Goal: Task Accomplishment & Management: Use online tool/utility

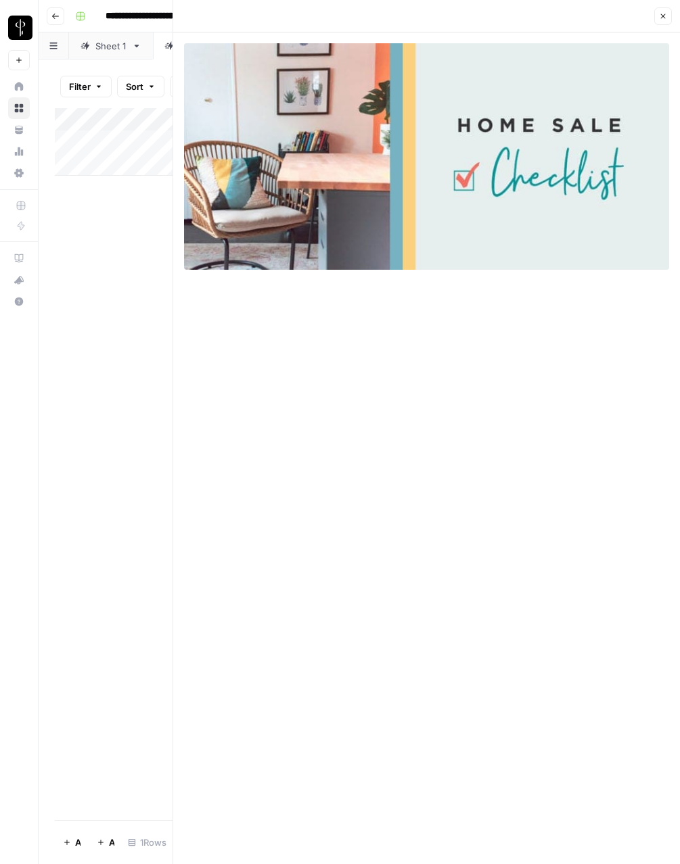
click at [664, 16] on icon "button" at bounding box center [663, 16] width 8 height 8
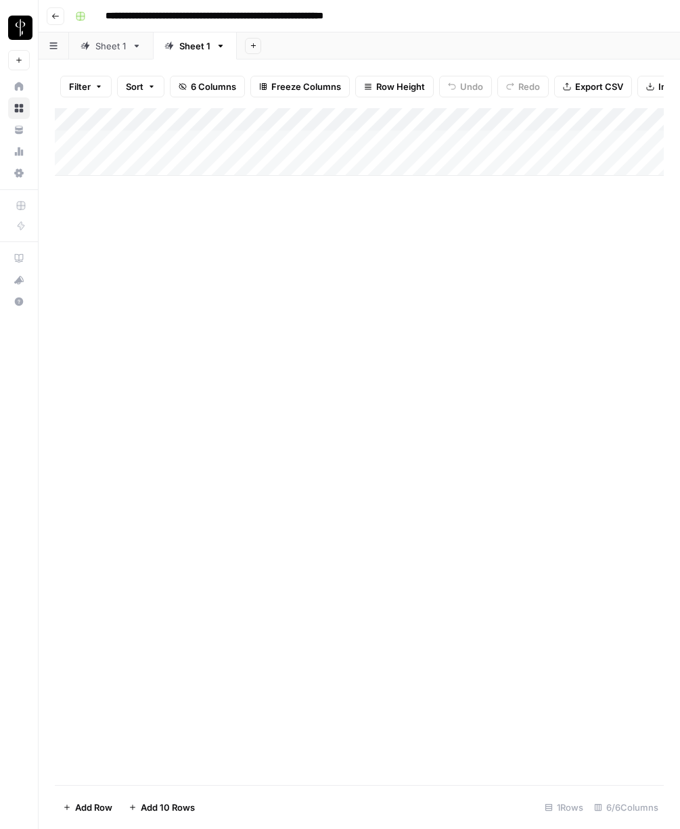
click at [110, 42] on div "Sheet 1" at bounding box center [110, 46] width 31 height 14
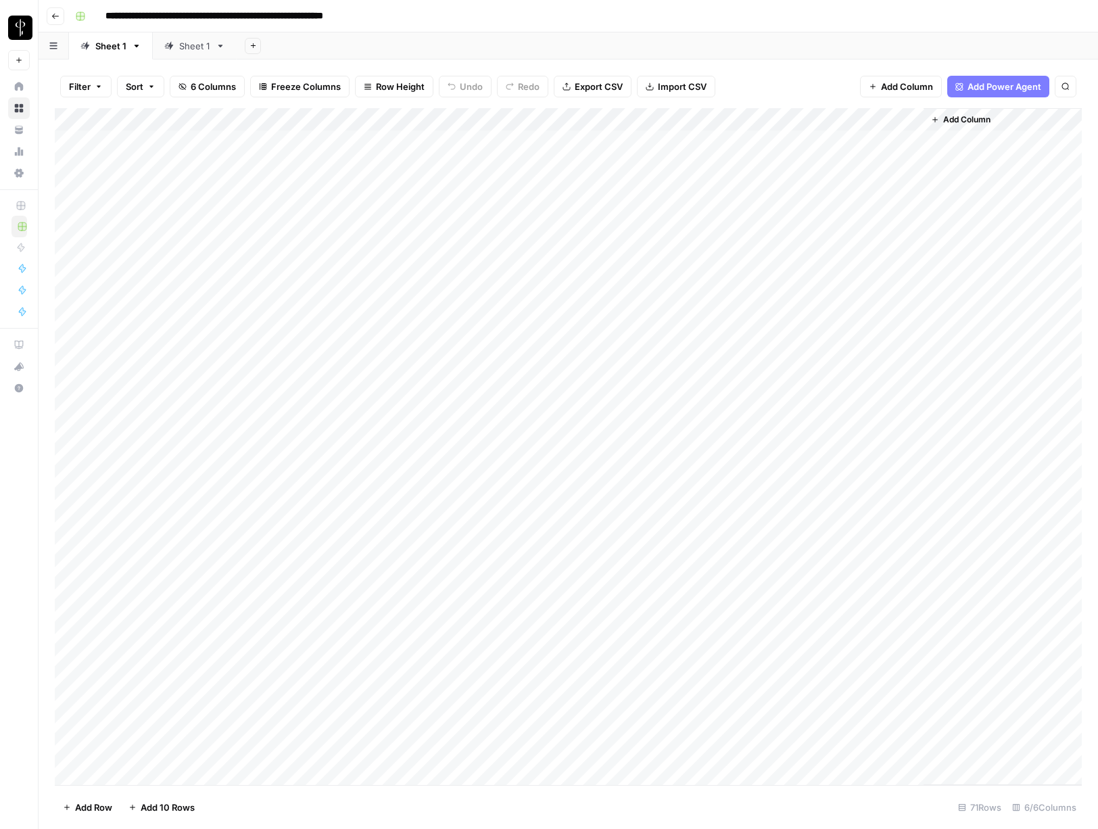
click at [409, 121] on div "Add Column" at bounding box center [568, 446] width 1027 height 677
click at [363, 250] on span "Edit Workflow" at bounding box center [400, 252] width 118 height 14
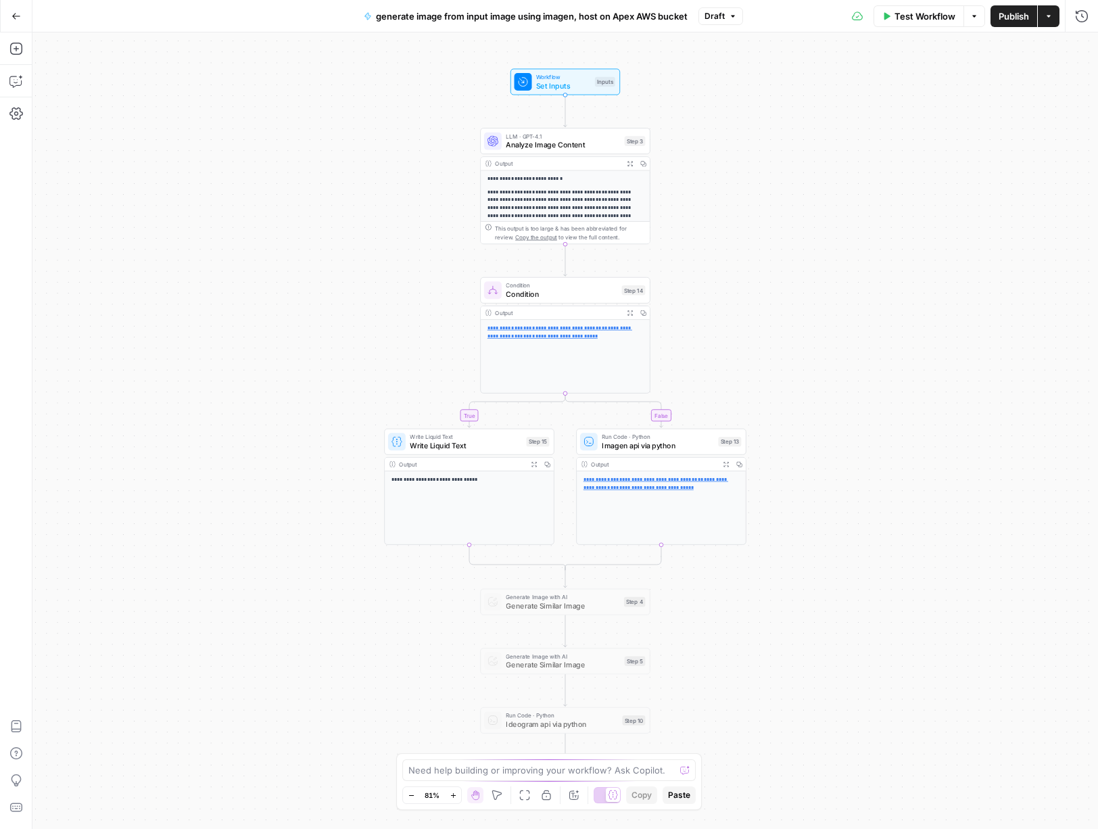
click at [721, 18] on span "Draft" at bounding box center [715, 16] width 20 height 12
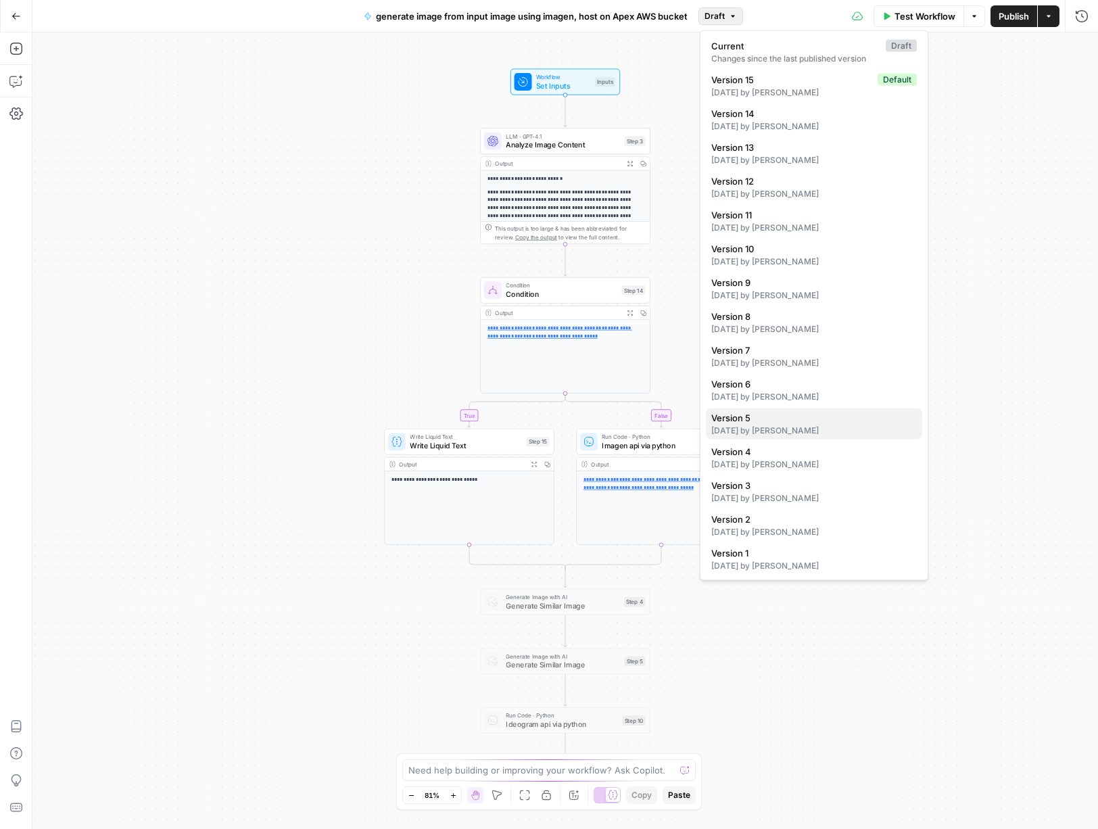
click at [767, 427] on div "[DATE] by [PERSON_NAME]" at bounding box center [814, 431] width 206 height 12
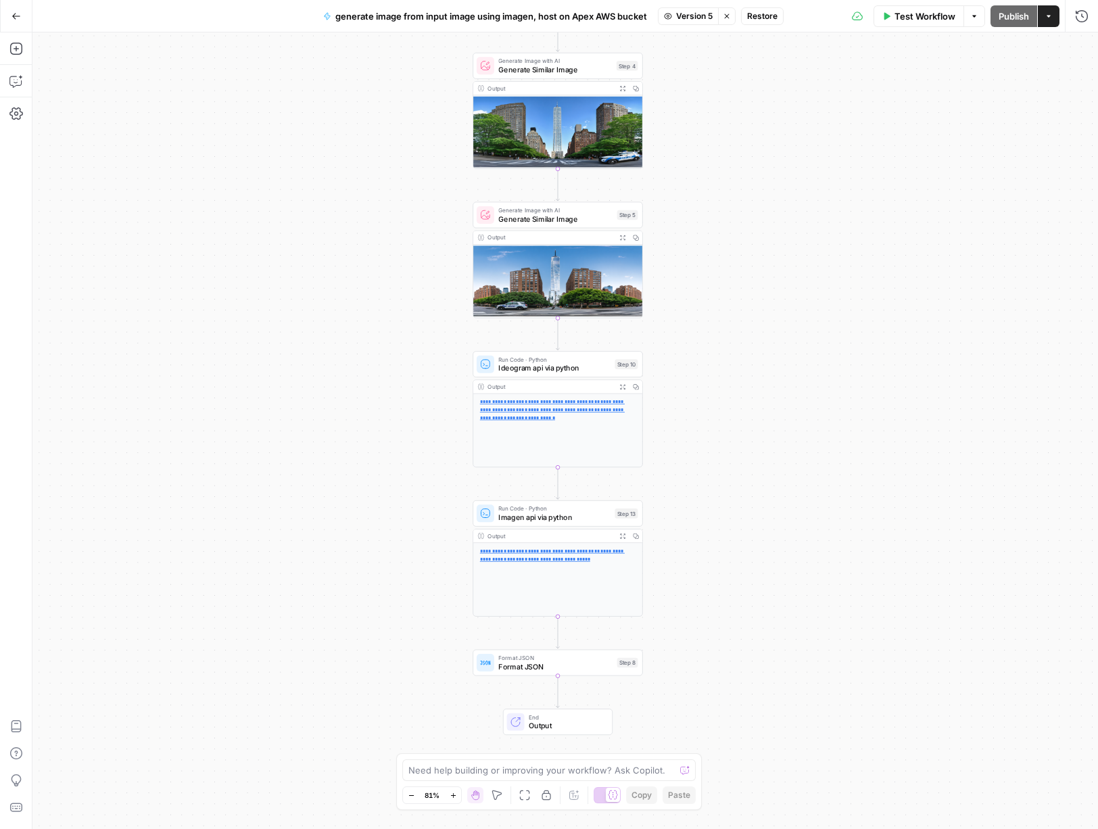
drag, startPoint x: 710, startPoint y: 582, endPoint x: 703, endPoint y: 365, distance: 217.2
click at [703, 365] on div "**********" at bounding box center [565, 430] width 1066 height 797
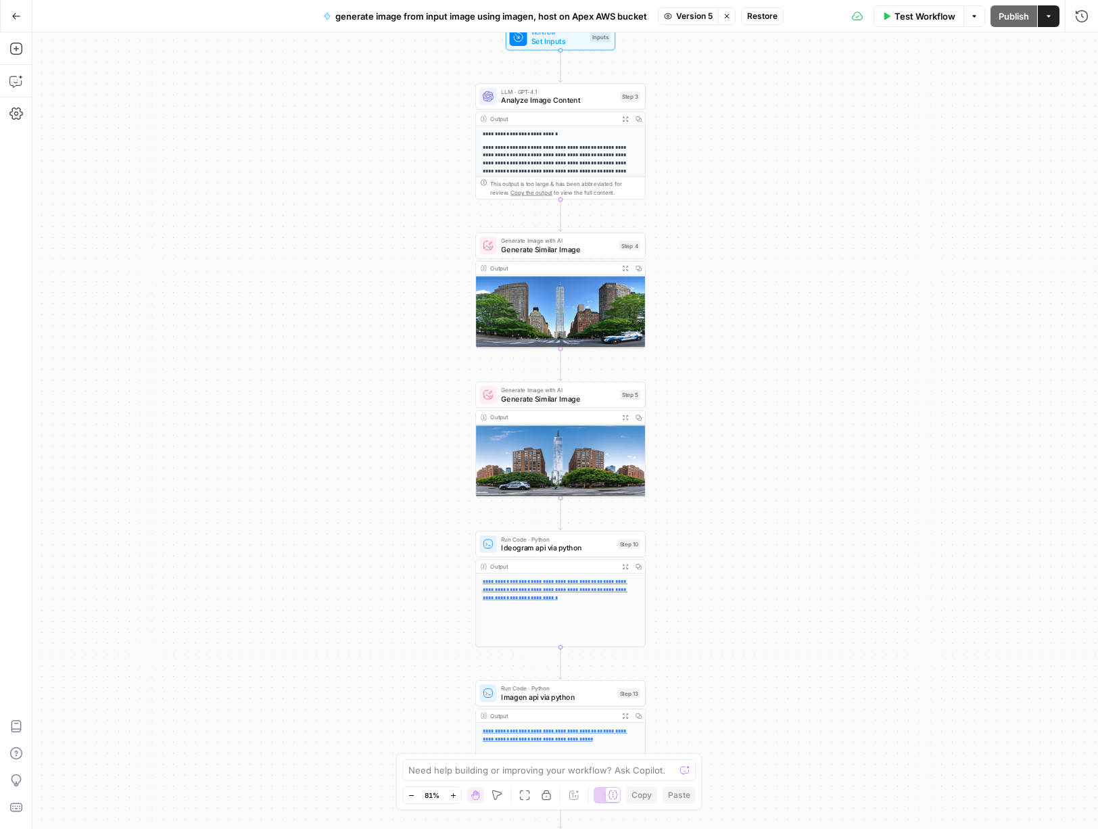
drag, startPoint x: 724, startPoint y: 465, endPoint x: 733, endPoint y: 505, distance: 40.2
click at [727, 642] on div "**********" at bounding box center [565, 430] width 1066 height 797
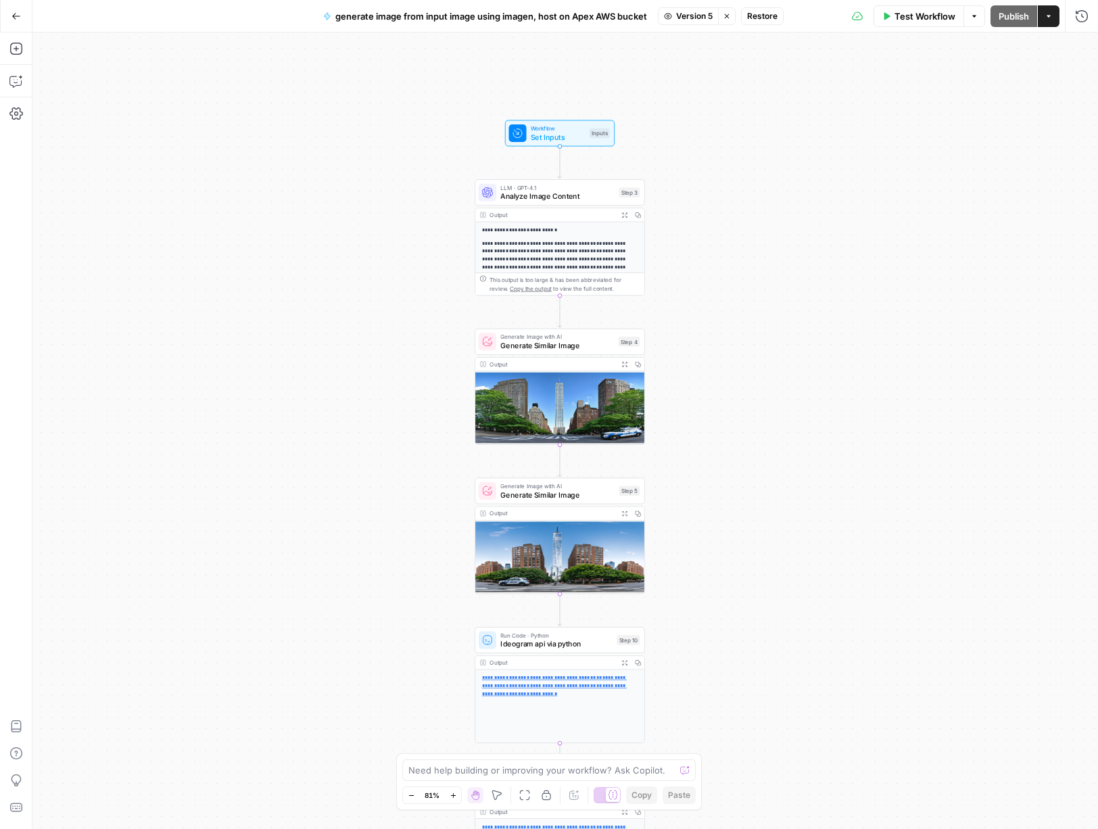
drag, startPoint x: 731, startPoint y: 325, endPoint x: 730, endPoint y: 427, distance: 102.8
click at [731, 428] on div "**********" at bounding box center [565, 430] width 1066 height 797
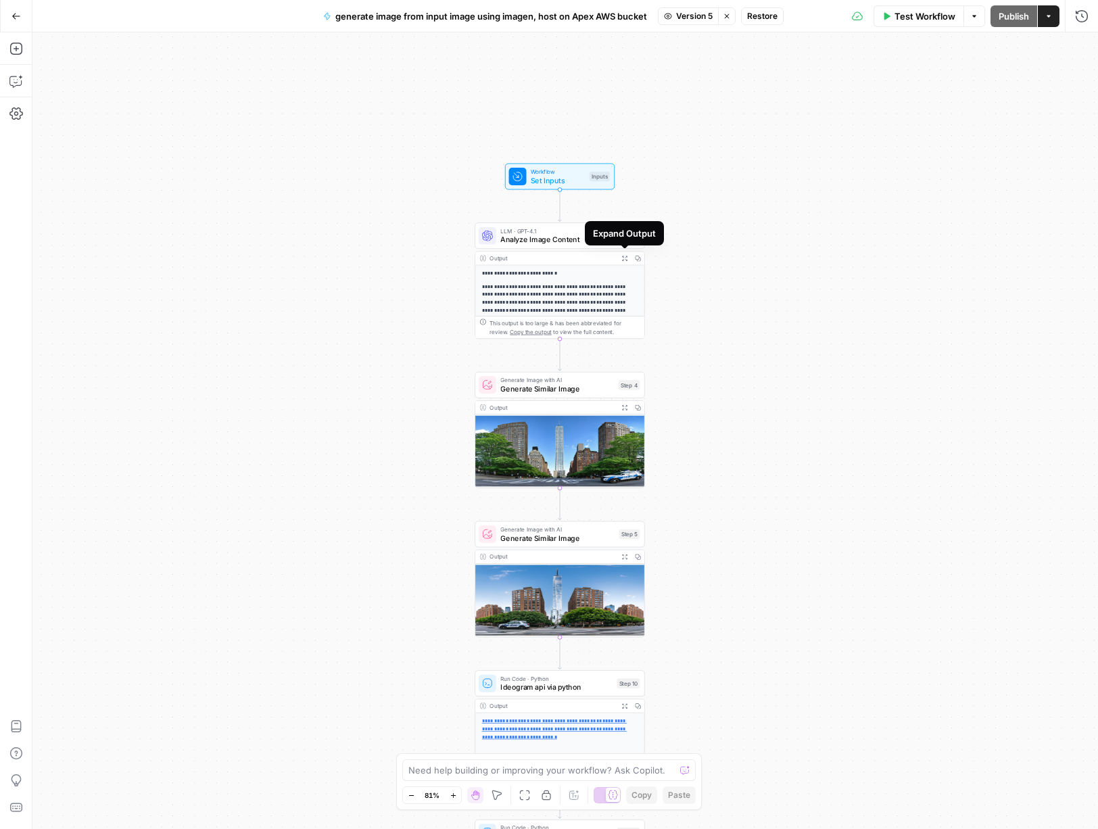
click at [549, 231] on span "LLM · GPT-4.1" at bounding box center [557, 231] width 114 height 9
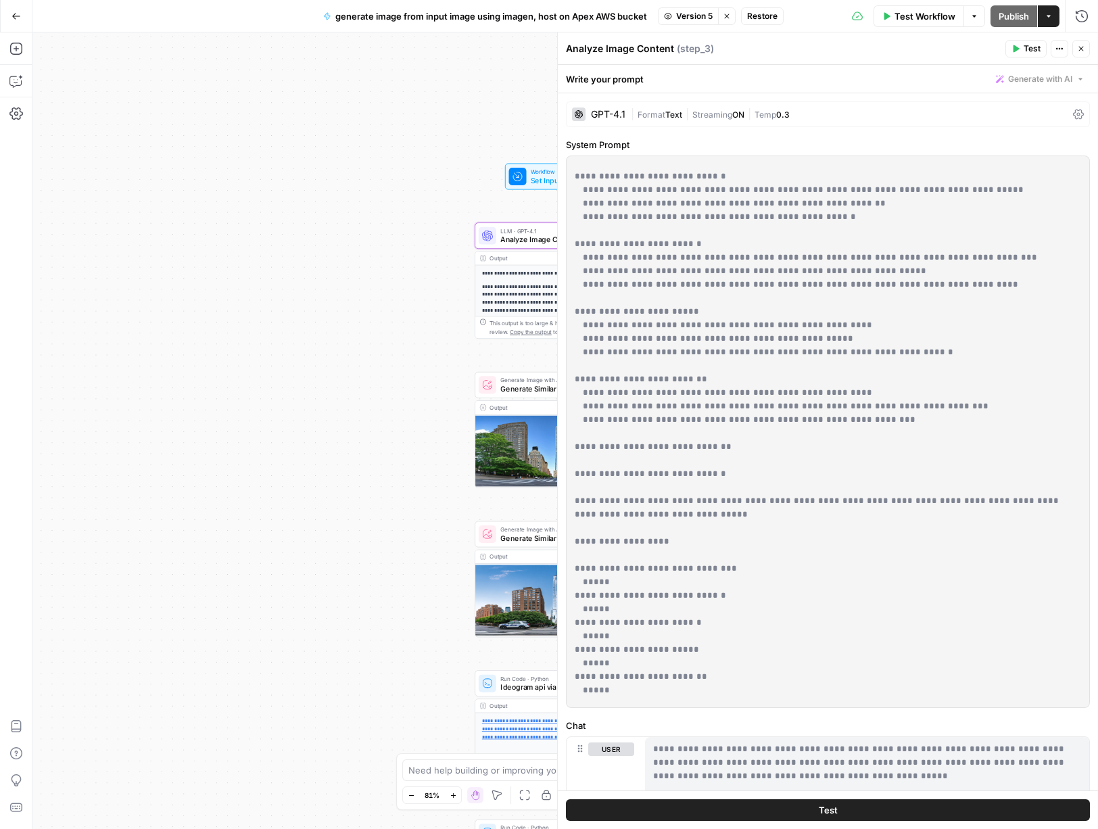
scroll to position [352, 0]
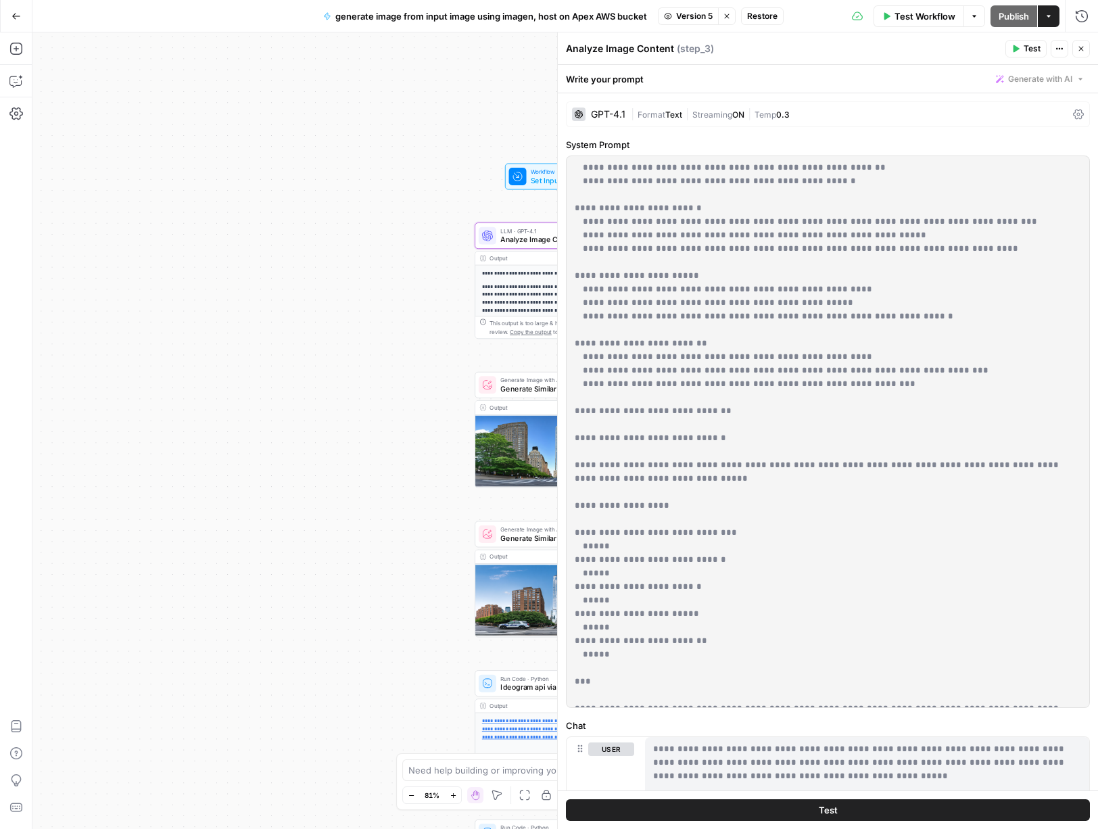
click at [1082, 51] on icon "button" at bounding box center [1081, 49] width 8 height 8
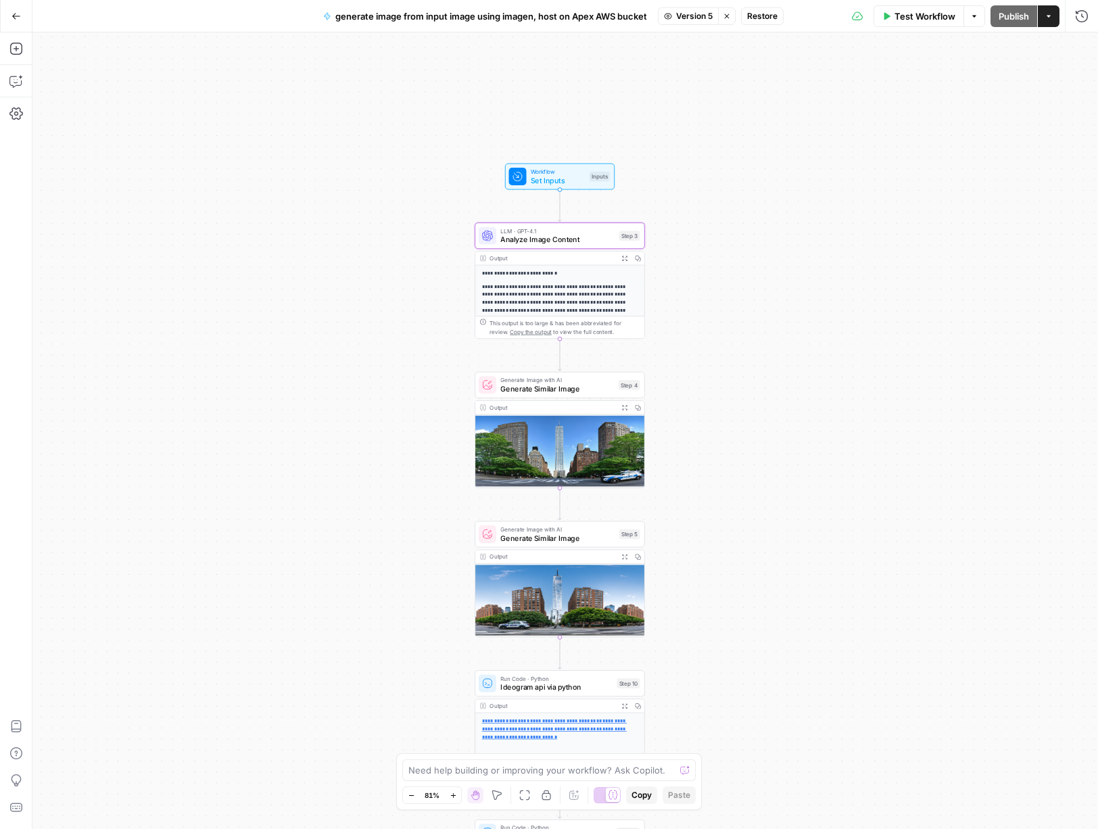
click at [20, 16] on span "Go Back" at bounding box center [20, 16] width 1 height 1
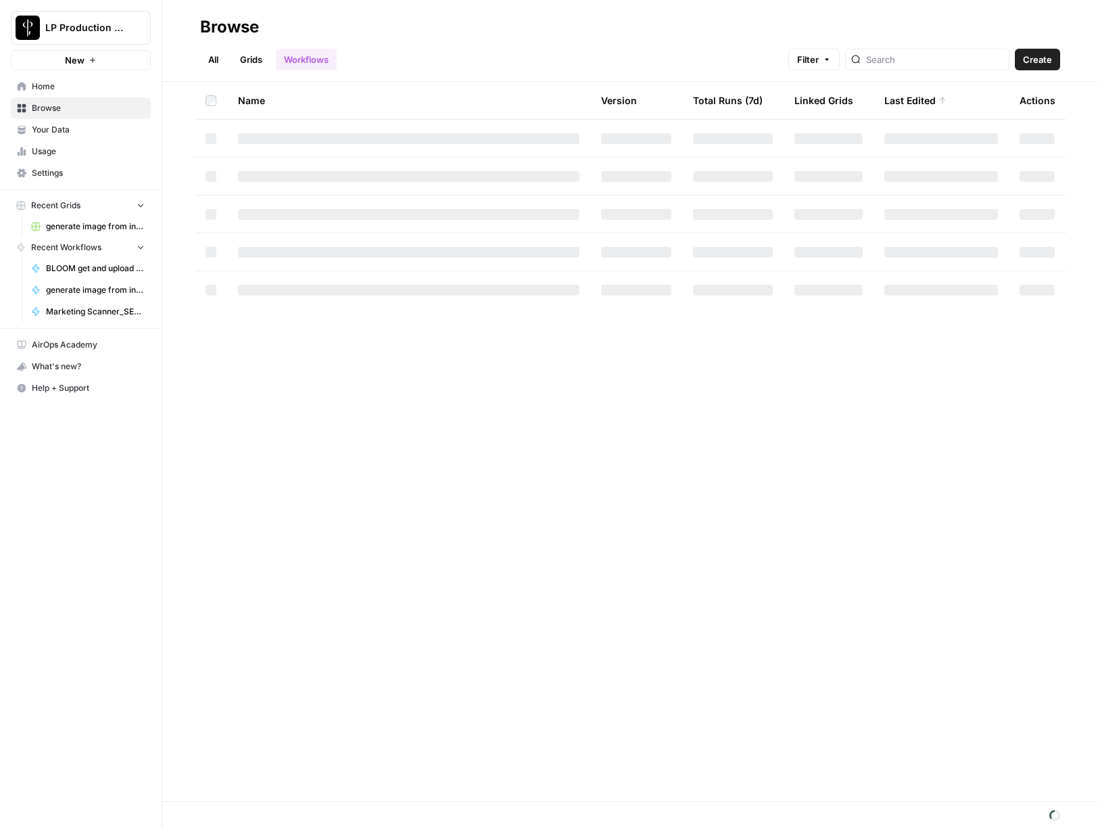
click at [110, 221] on span "generate image from input image (copyright tests) duplicate Grid" at bounding box center [95, 226] width 99 height 12
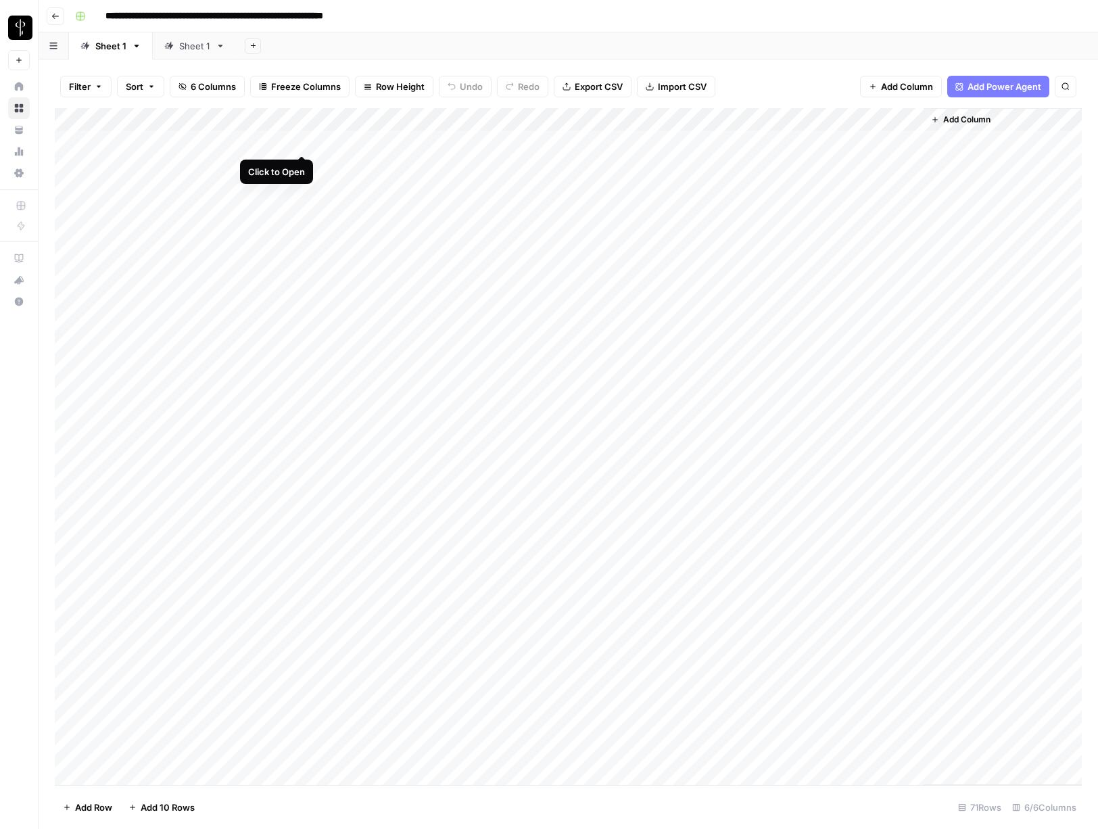
click at [304, 143] on div "Add Column" at bounding box center [568, 446] width 1027 height 677
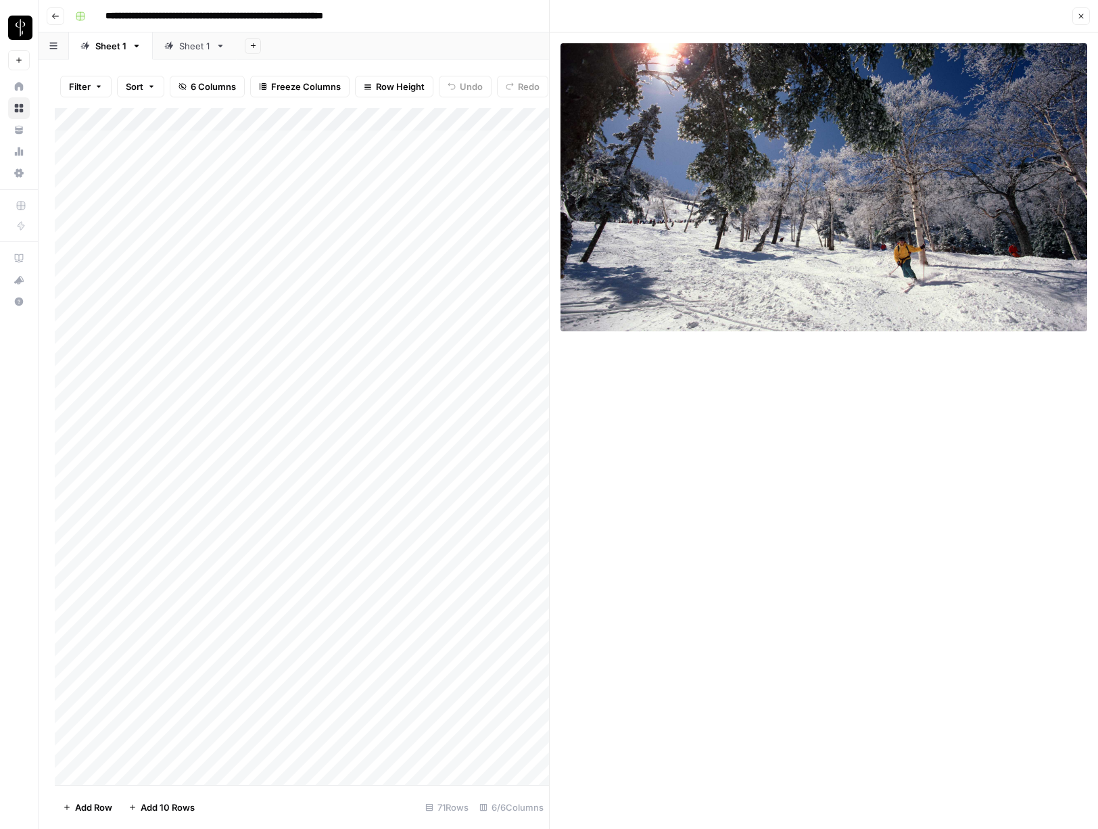
click at [1081, 19] on icon "button" at bounding box center [1081, 16] width 8 height 8
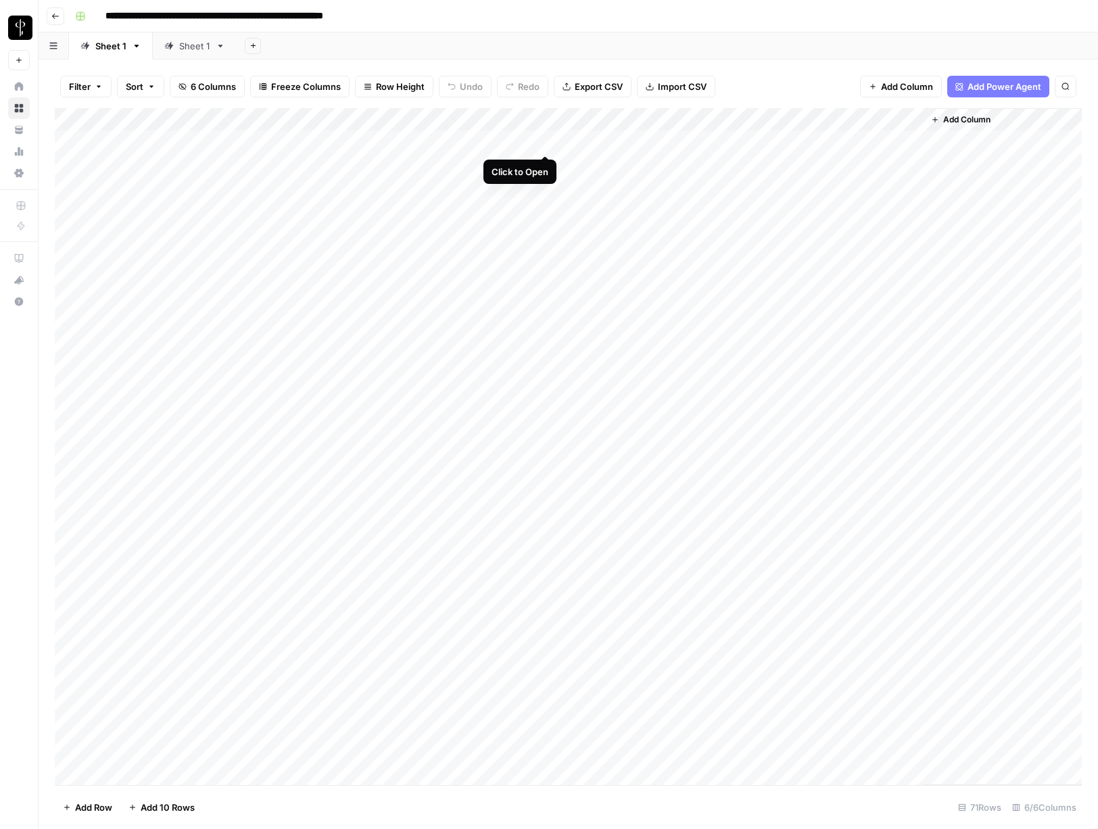
click at [547, 142] on div "Add Column" at bounding box center [568, 446] width 1027 height 677
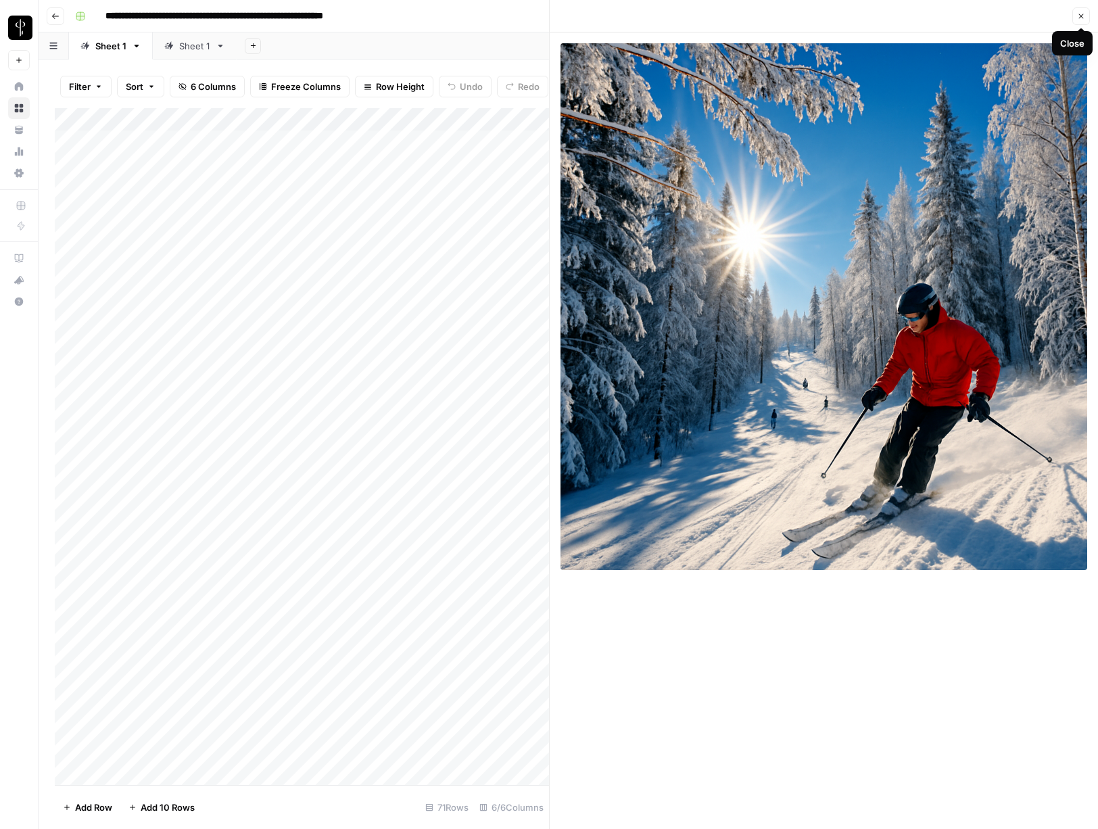
click at [1085, 16] on button "Close" at bounding box center [1082, 16] width 18 height 18
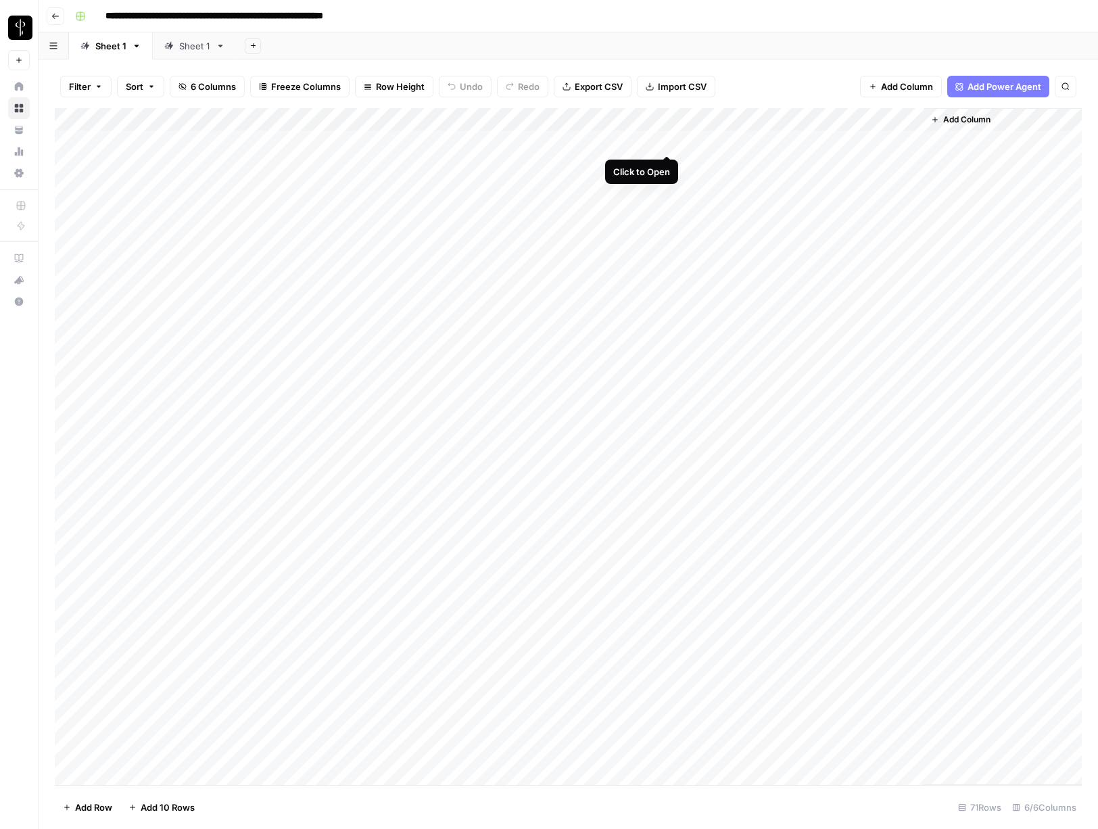
click at [667, 142] on div "Add Column" at bounding box center [568, 446] width 1027 height 677
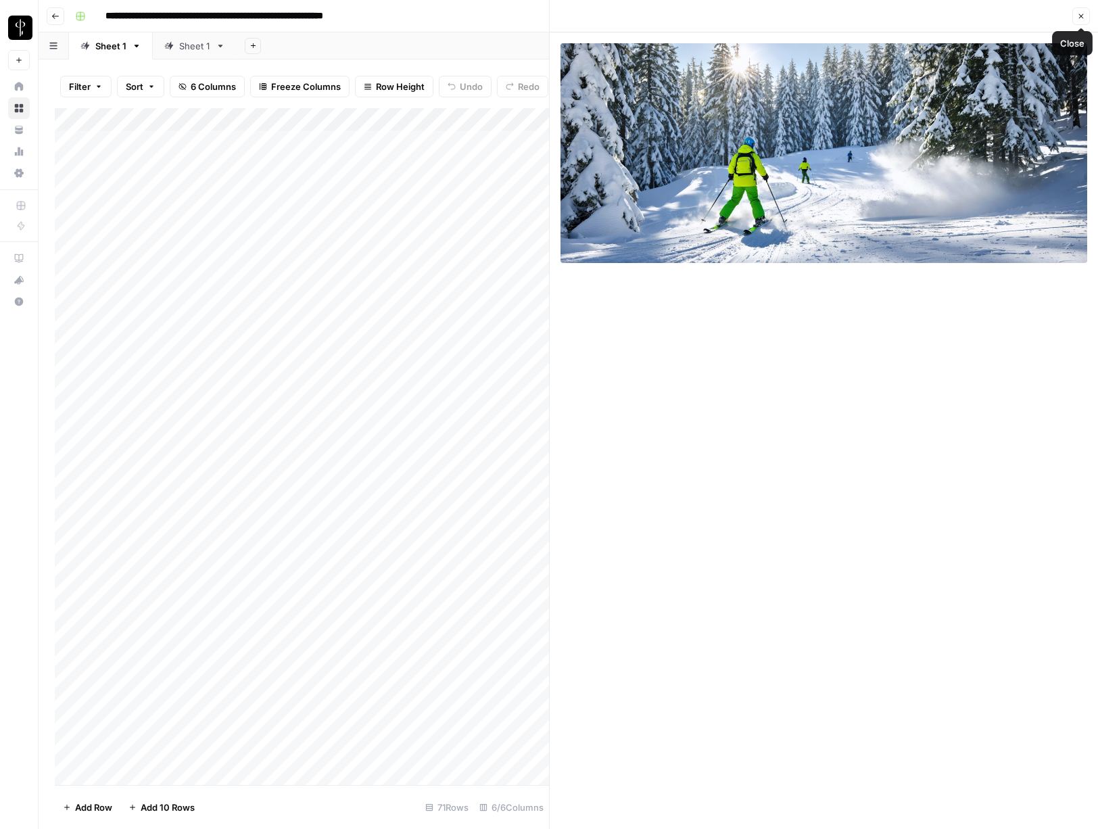
click at [1085, 16] on button "Close" at bounding box center [1082, 16] width 18 height 18
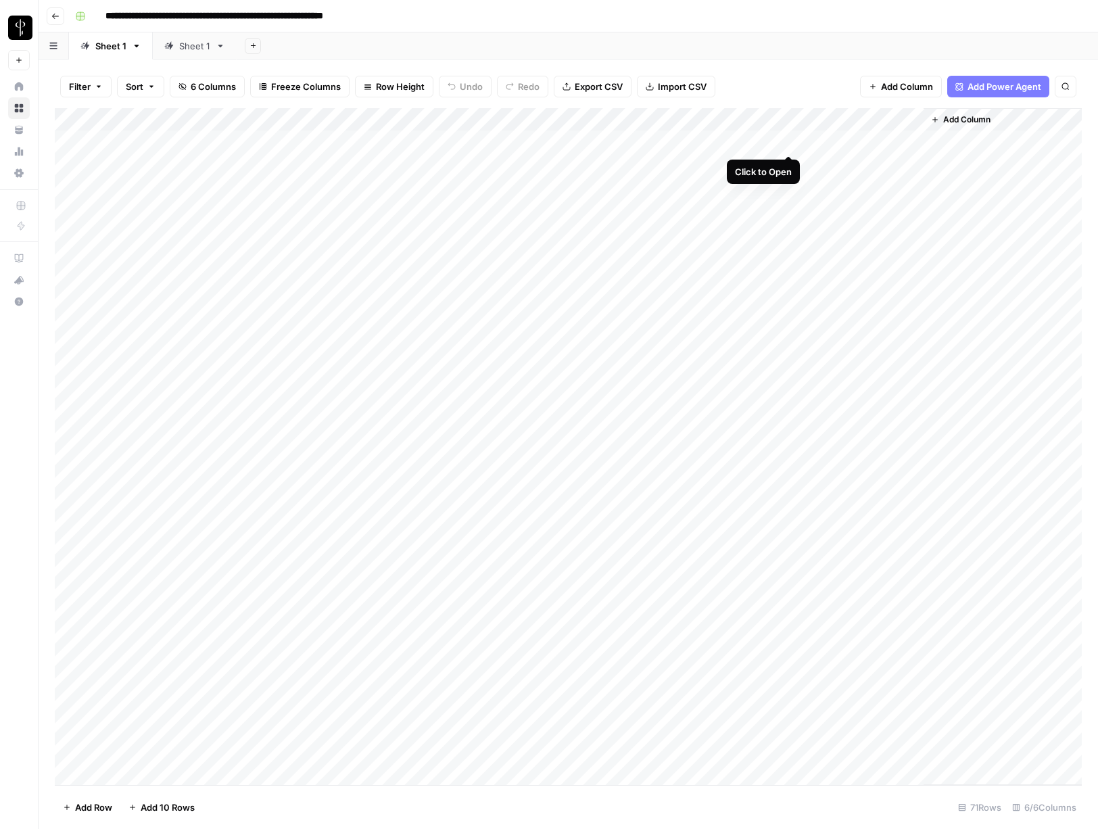
click at [791, 142] on div "Add Column" at bounding box center [568, 446] width 1027 height 677
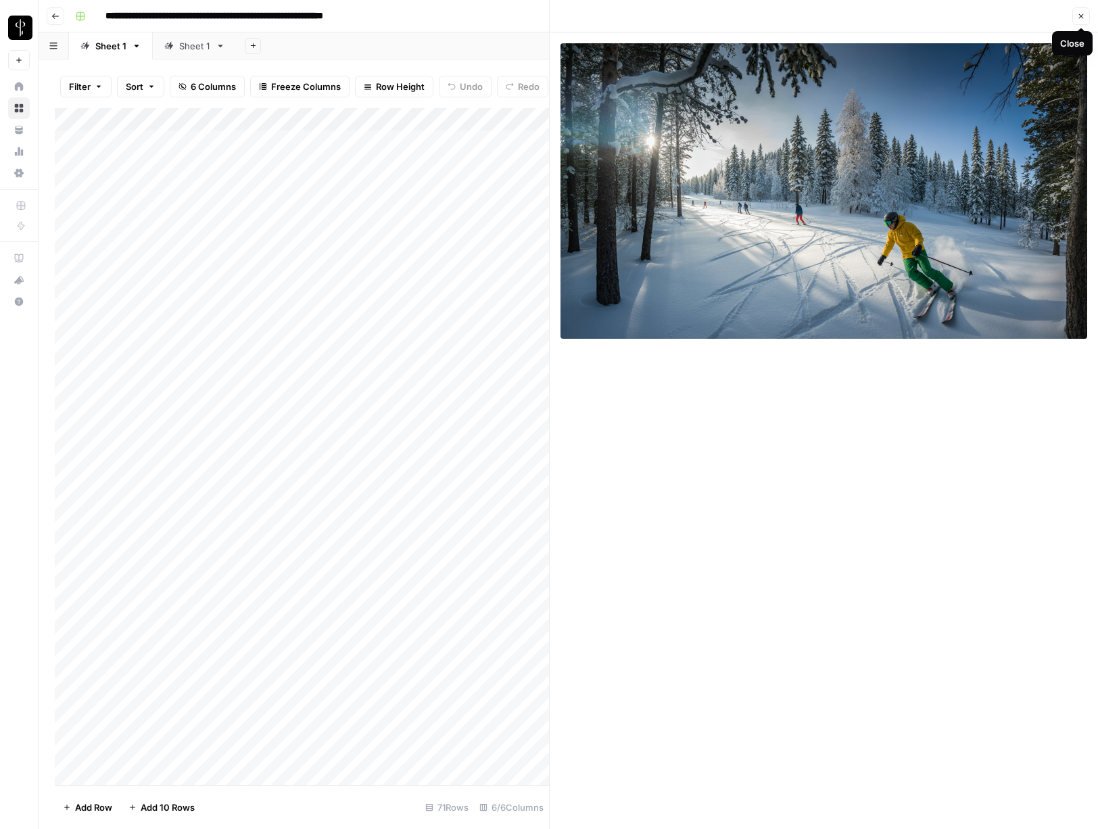
click at [1081, 19] on icon "button" at bounding box center [1081, 16] width 8 height 8
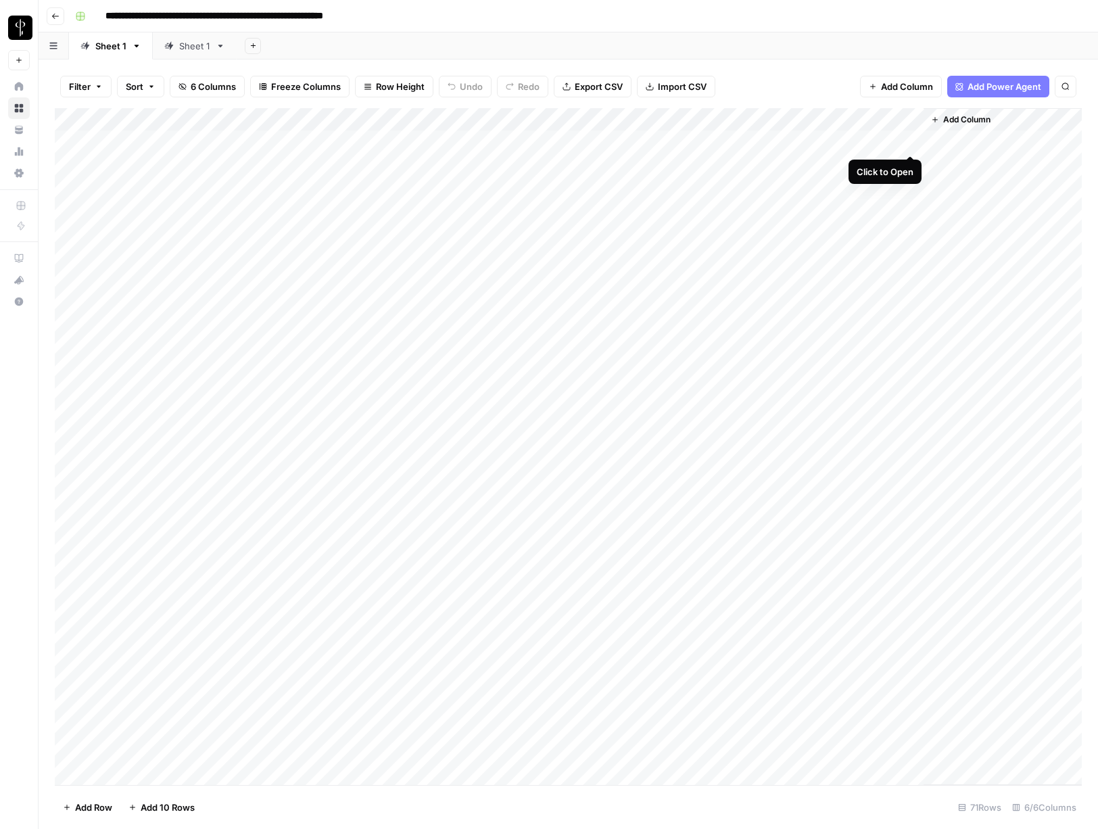
click at [910, 143] on div "Add Column" at bounding box center [568, 446] width 1027 height 677
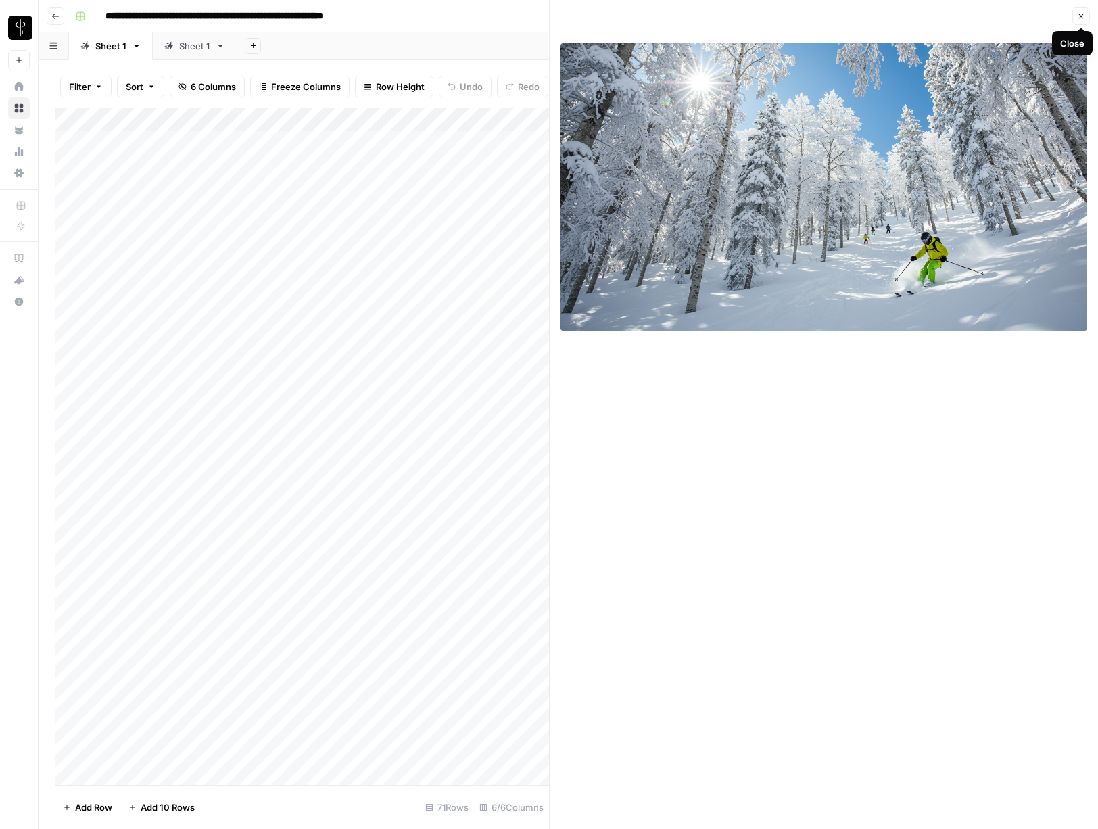
click at [1081, 19] on icon "button" at bounding box center [1081, 16] width 8 height 8
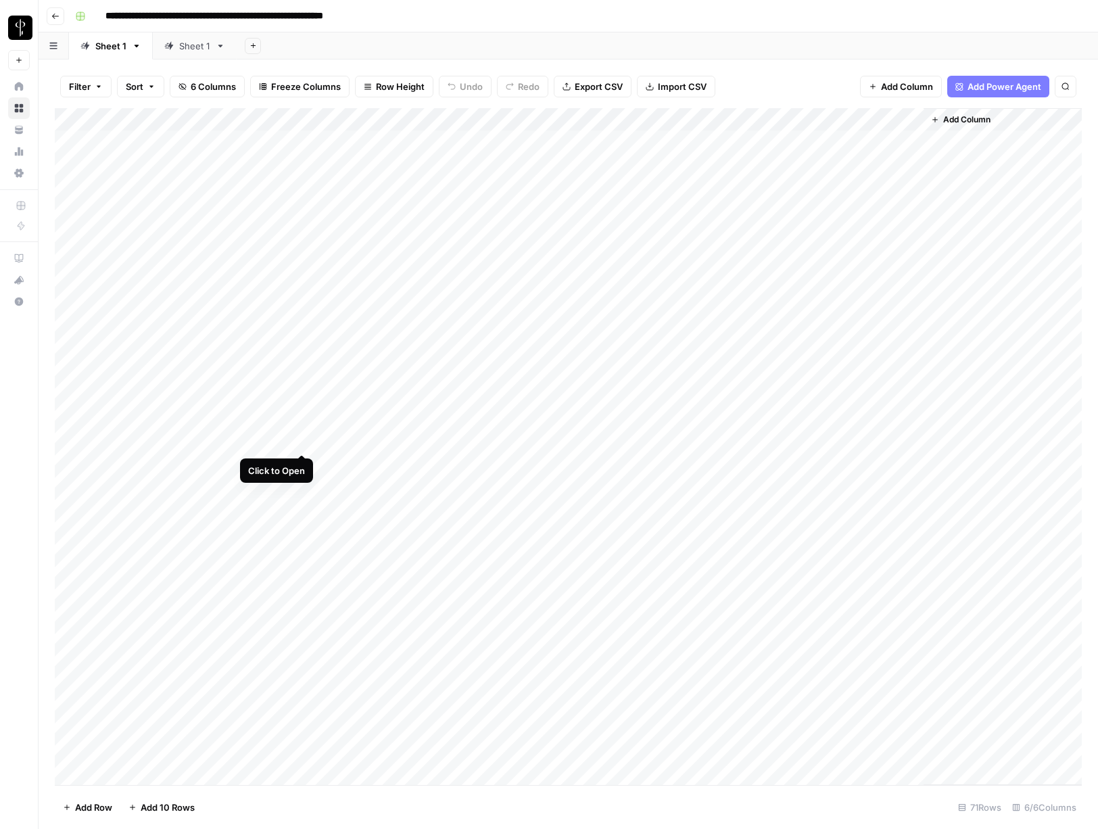
click at [304, 440] on div "Add Column" at bounding box center [568, 446] width 1027 height 677
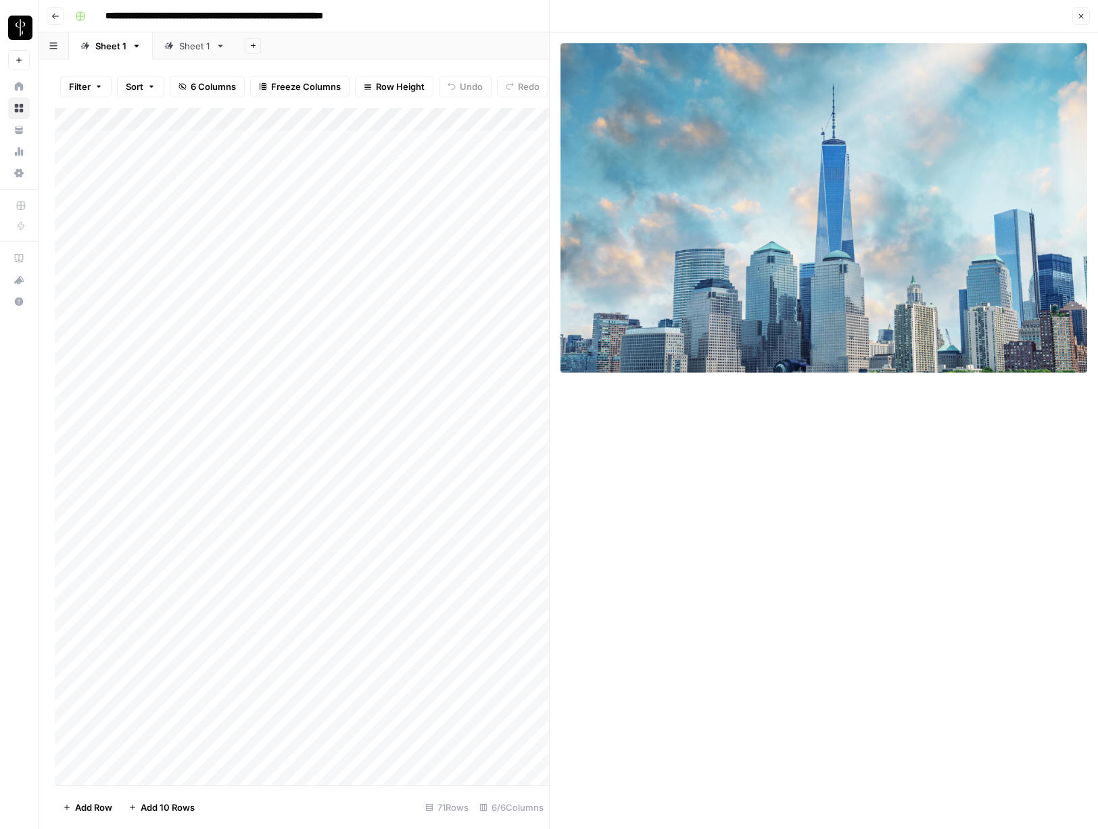
click at [1078, 20] on icon "button" at bounding box center [1081, 16] width 8 height 8
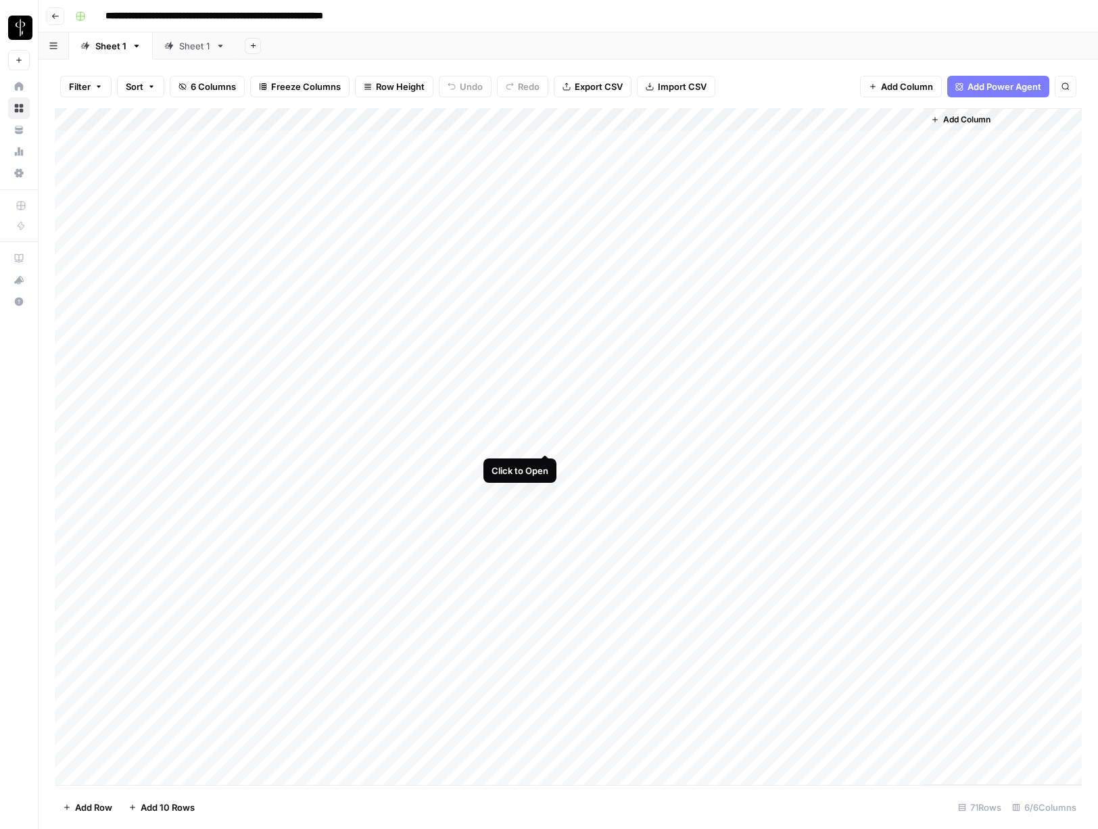
click at [546, 442] on div "Add Column" at bounding box center [568, 446] width 1027 height 677
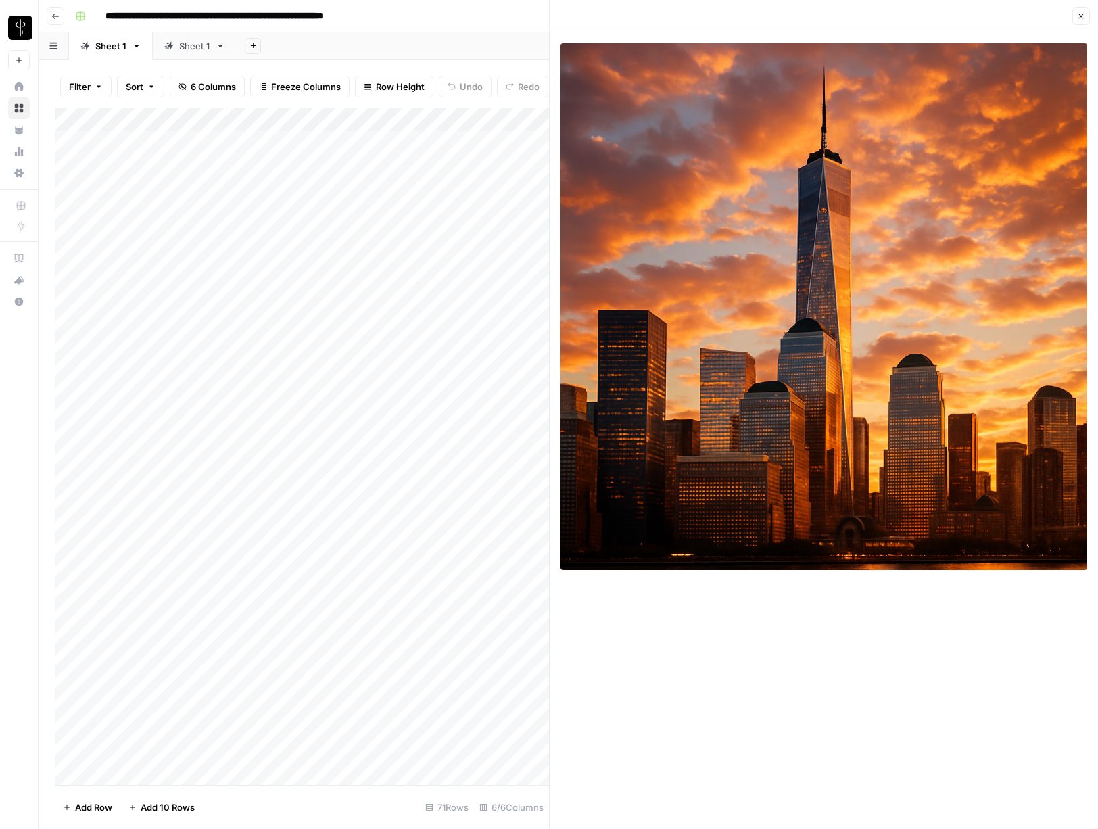
click at [1085, 16] on button "Close" at bounding box center [1082, 16] width 18 height 18
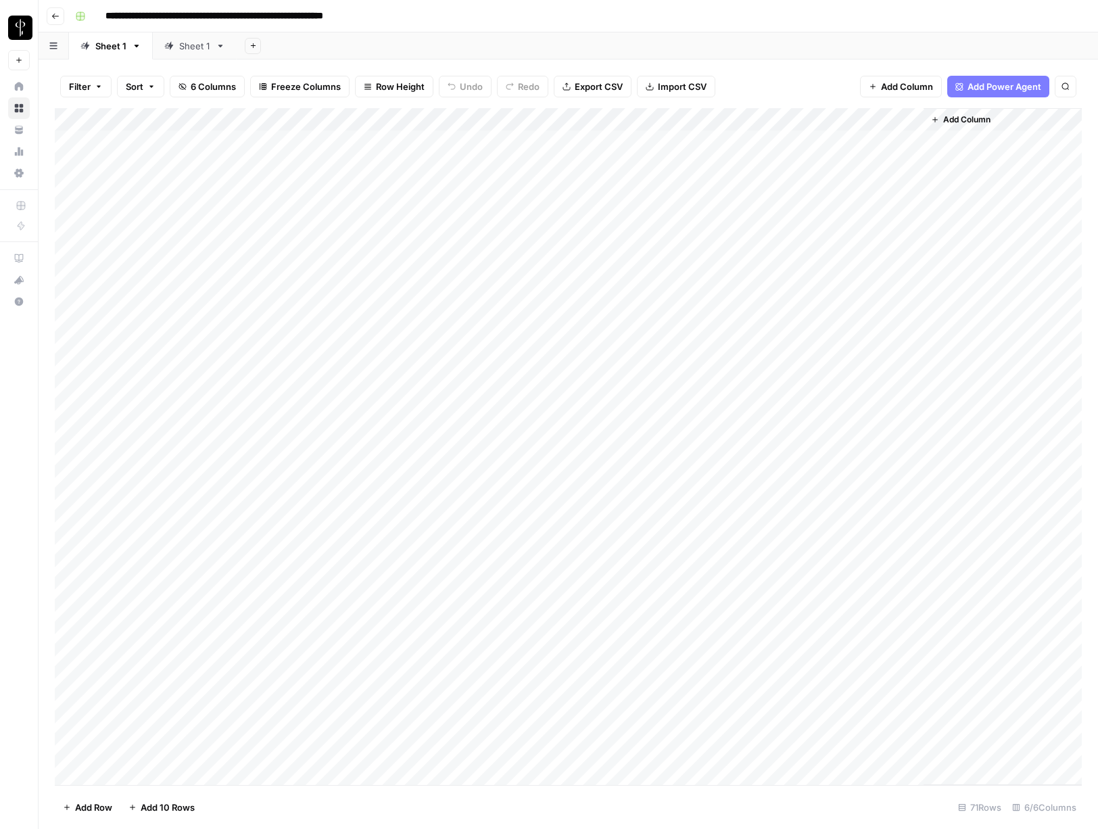
click at [665, 442] on div "Add Column" at bounding box center [568, 446] width 1027 height 677
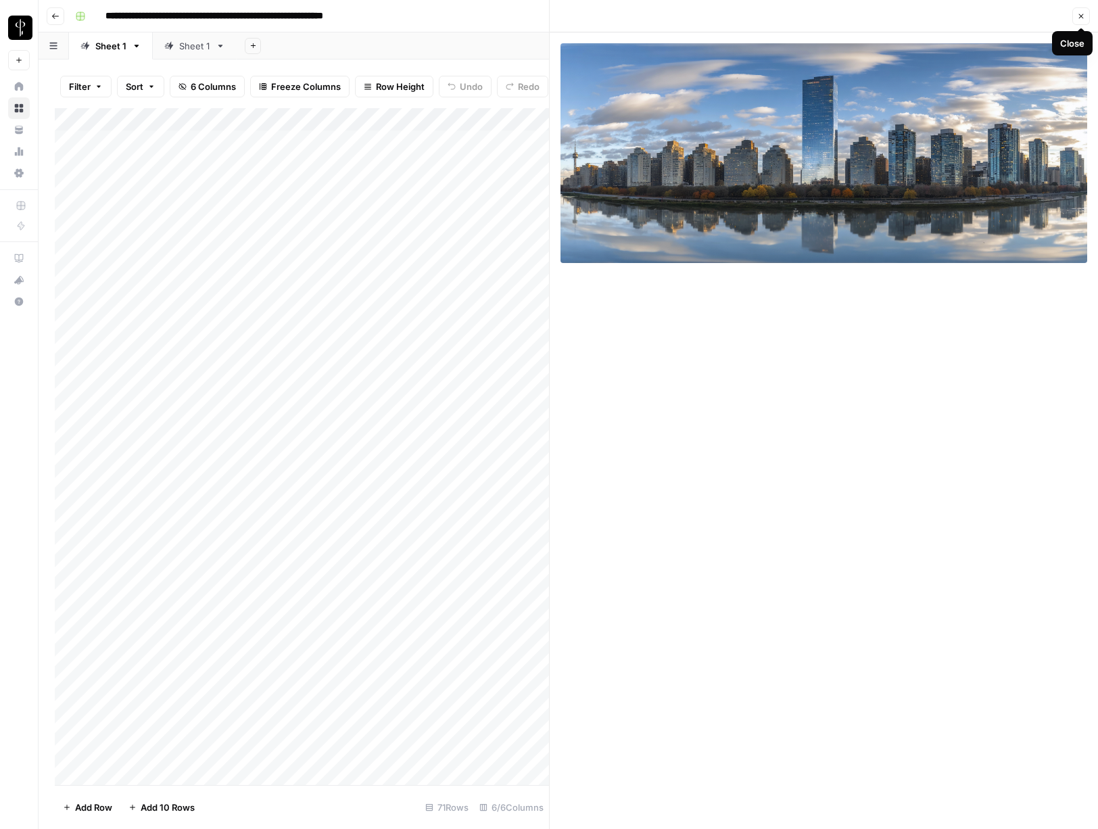
click at [1077, 16] on icon "button" at bounding box center [1081, 16] width 8 height 8
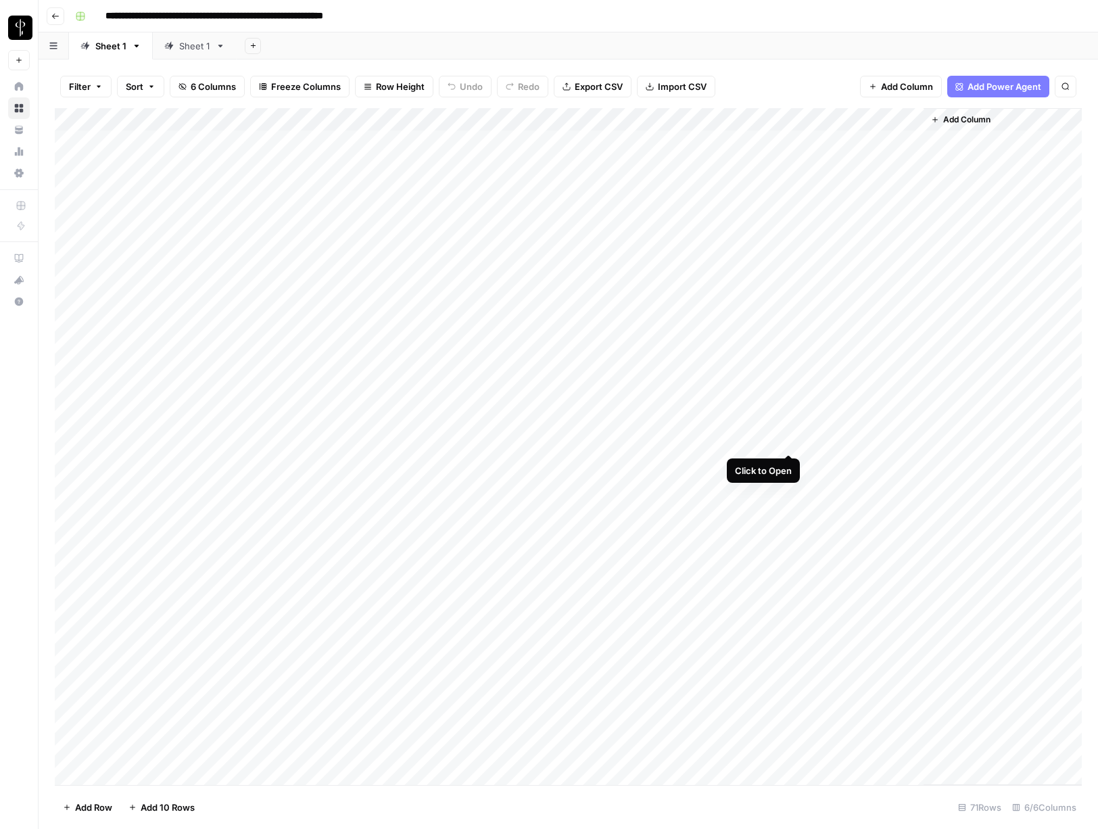
click at [787, 441] on div "Add Column" at bounding box center [568, 446] width 1027 height 677
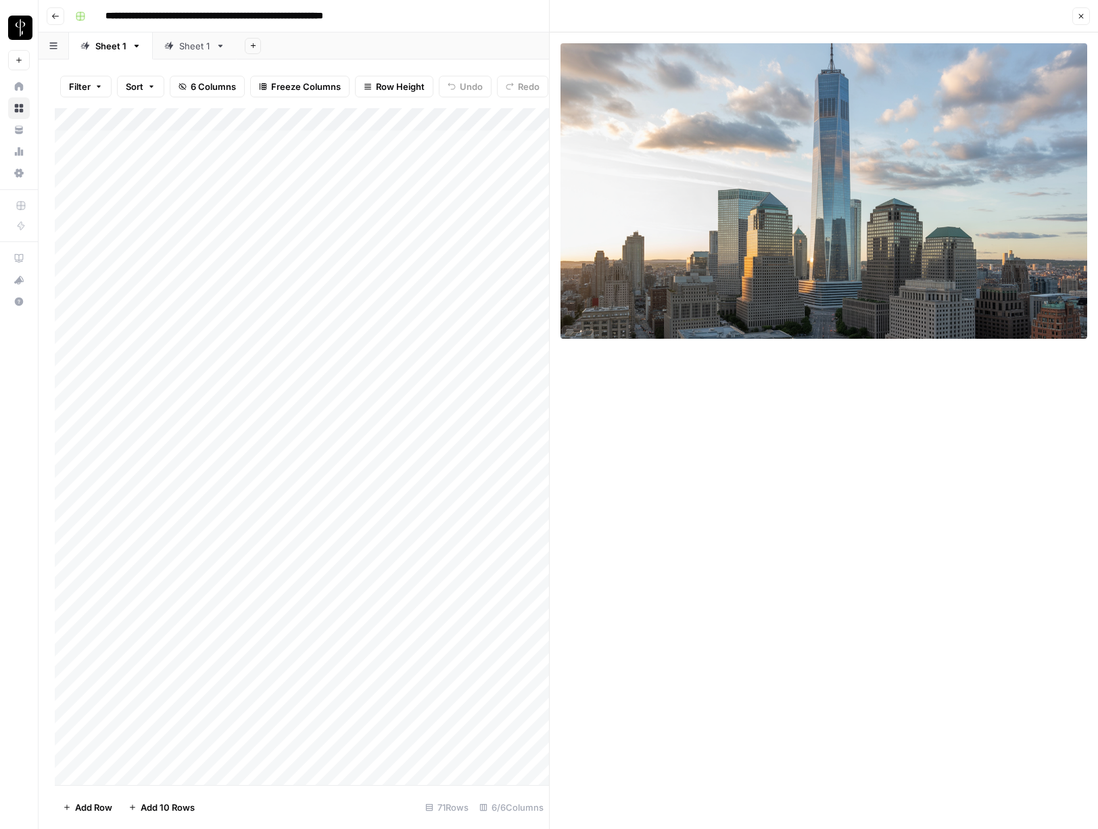
click at [1086, 18] on button "Close" at bounding box center [1082, 16] width 18 height 18
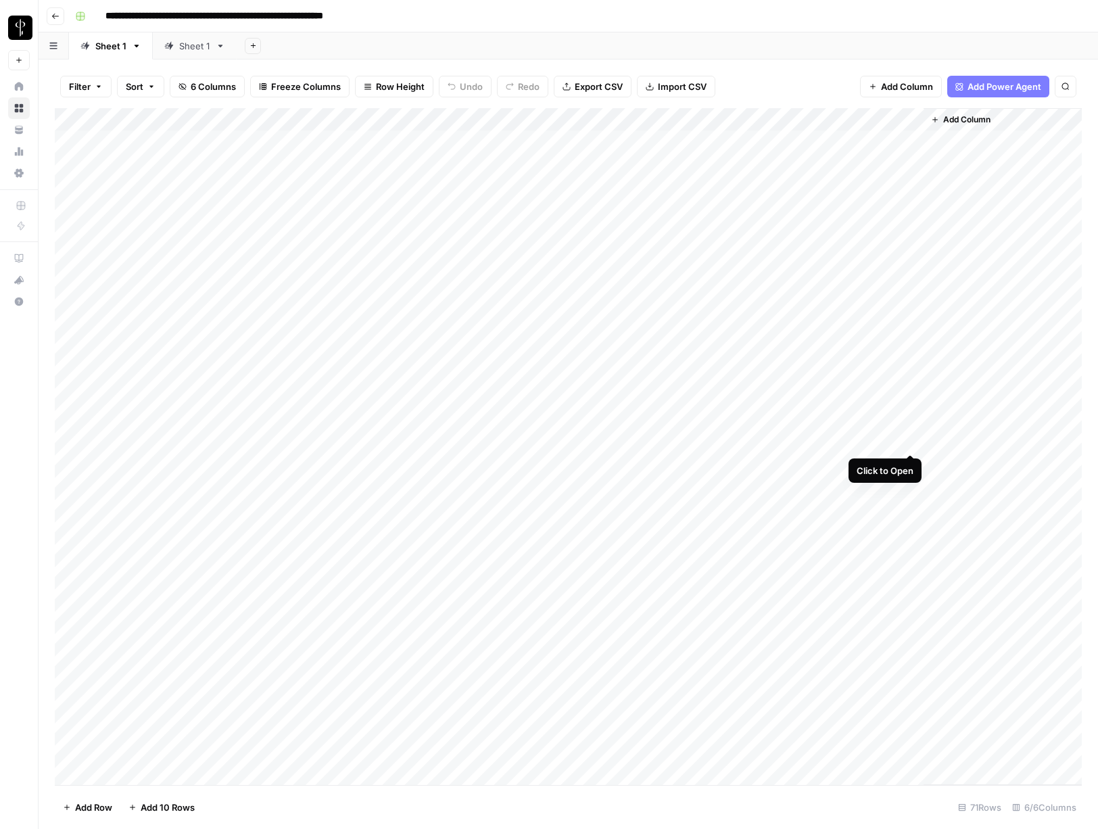
click at [909, 440] on div "Add Column" at bounding box center [568, 446] width 1027 height 677
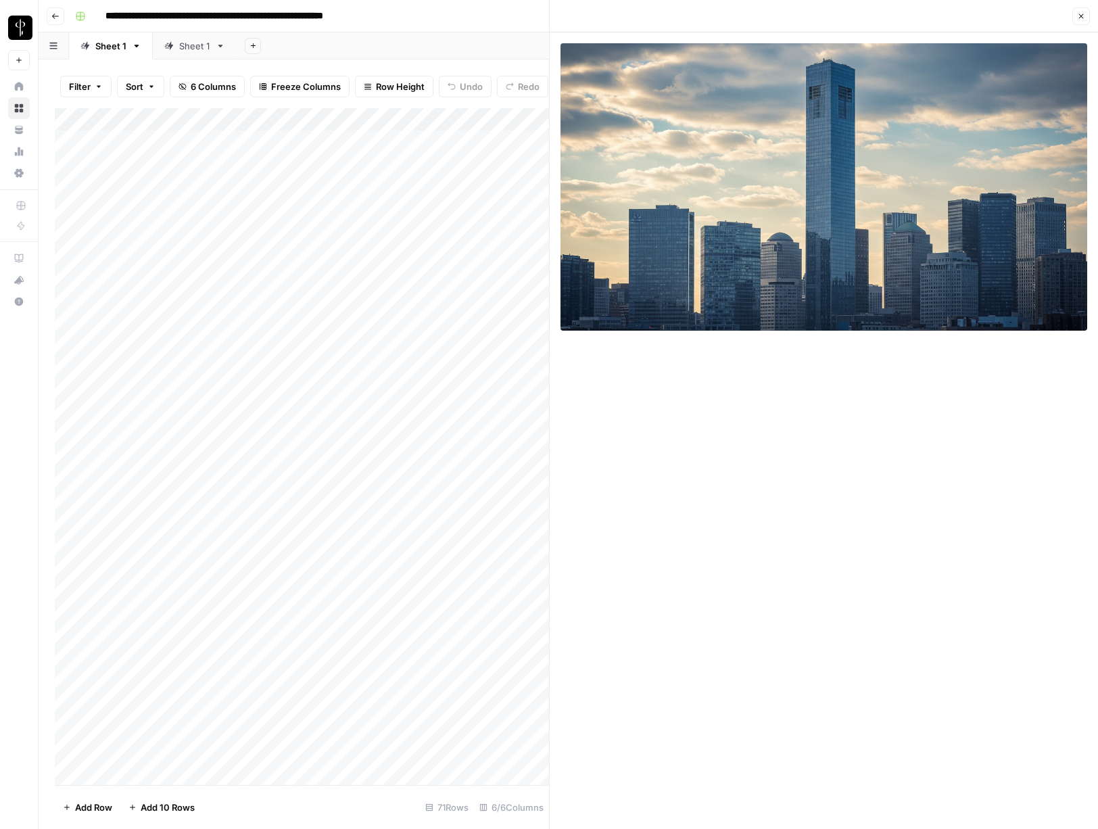
click at [1081, 17] on icon "button" at bounding box center [1081, 16] width 8 height 8
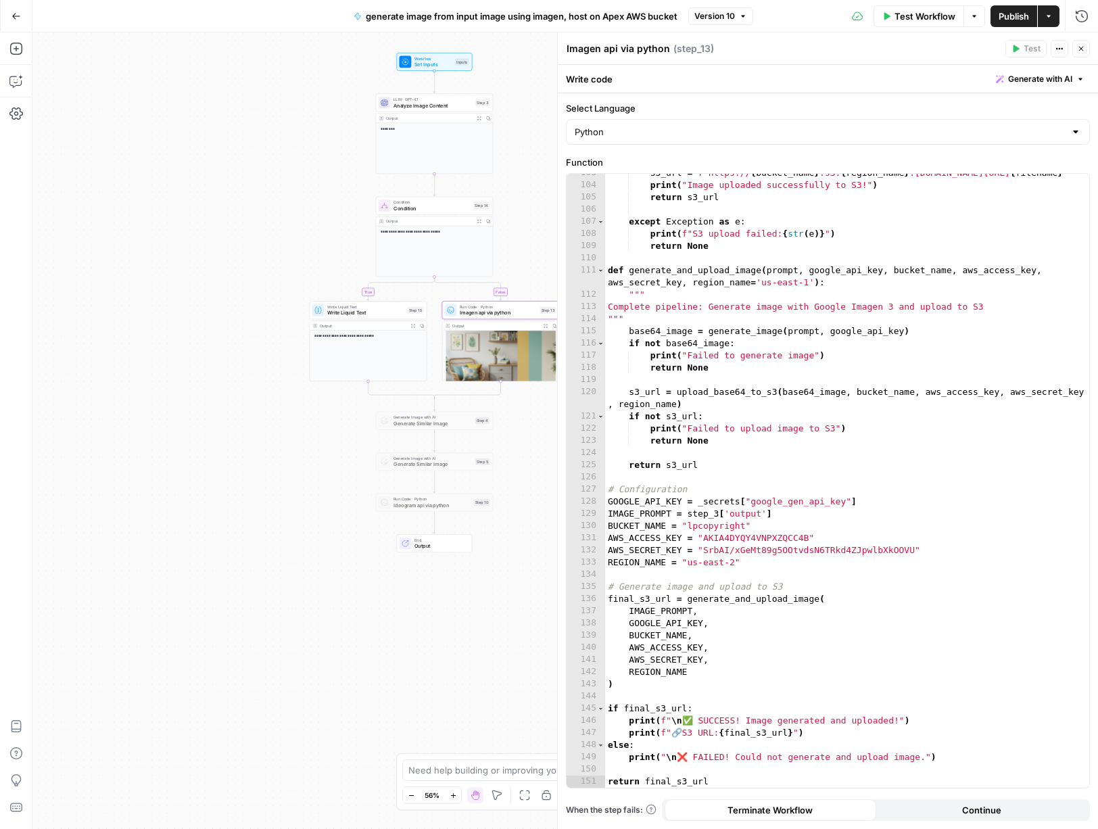
scroll to position [1285, 0]
